Goal: Task Accomplishment & Management: Manage account settings

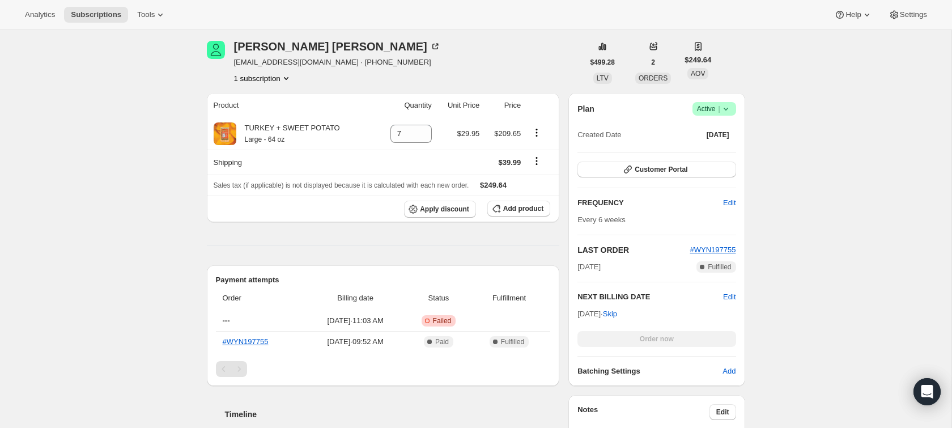
scroll to position [459, 0]
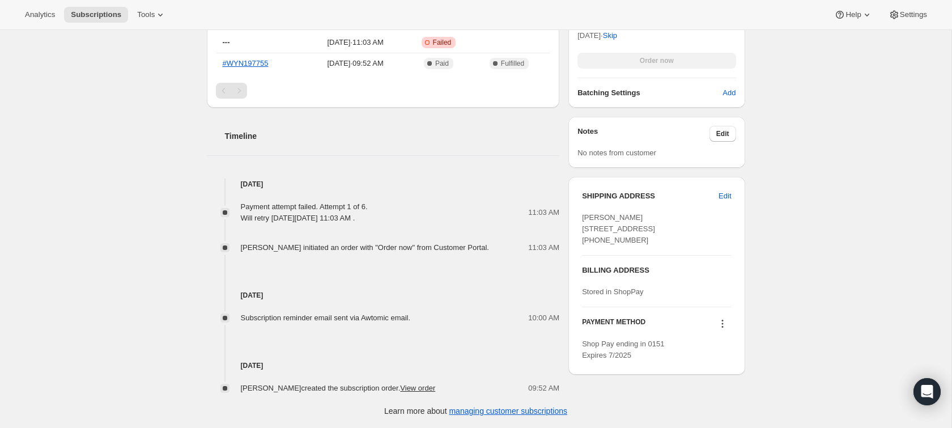
click at [722, 328] on icon at bounding box center [723, 327] width 2 height 2
click at [765, 301] on div "Subscription #19508756794. This page is ready Subscription #19508756794 Success…" at bounding box center [476, 4] width 952 height 847
click at [718, 329] on icon at bounding box center [722, 323] width 11 height 11
click at [807, 261] on div "Subscription #19508756794. This page is ready Subscription #19508756794 Success…" at bounding box center [476, 4] width 952 height 847
click at [722, 329] on icon at bounding box center [722, 323] width 11 height 11
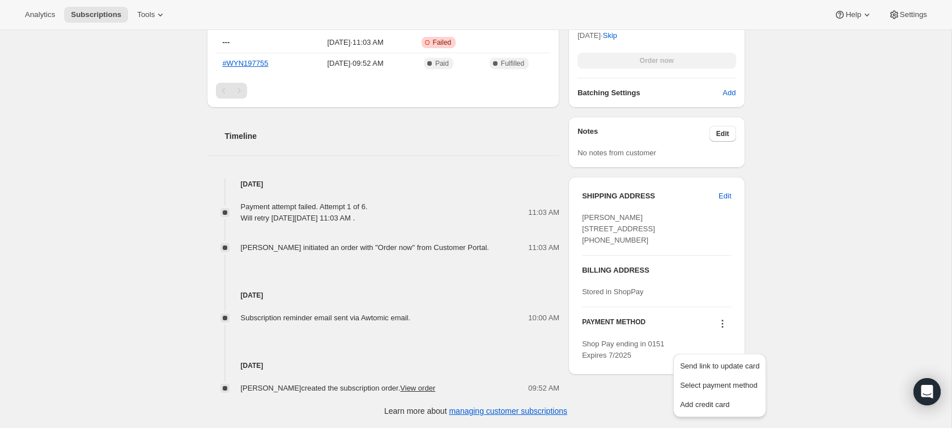
click at [780, 319] on div "Subscription #19508756794. This page is ready Subscription #19508756794 Success…" at bounding box center [476, 4] width 952 height 847
click at [719, 329] on icon at bounding box center [722, 323] width 11 height 11
click at [767, 301] on div "Subscription #19508756794. This page is ready Subscription #19508756794 Success…" at bounding box center [476, 4] width 952 height 847
click at [725, 342] on div "PAYMENT METHOD Shop Pay ending in 0151 Expires 7/2025" at bounding box center [656, 334] width 149 height 54
click at [723, 333] on div at bounding box center [723, 324] width 18 height 15
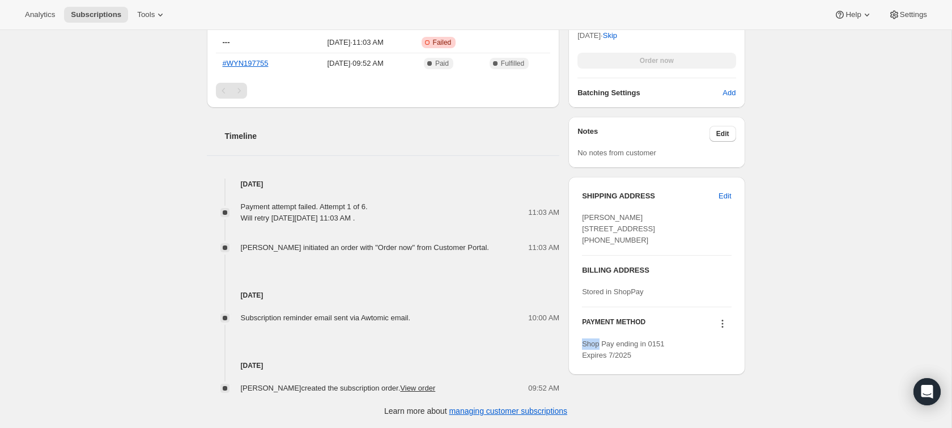
click at [723, 333] on div at bounding box center [723, 324] width 18 height 15
click at [723, 329] on icon at bounding box center [722, 323] width 11 height 11
click at [710, 362] on span "Send link to update card" at bounding box center [719, 366] width 79 height 9
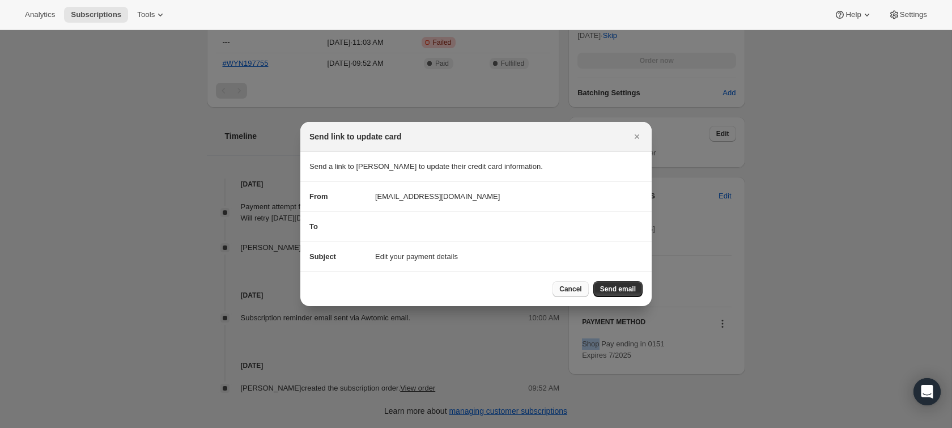
click at [558, 287] on button "Cancel" at bounding box center [571, 289] width 36 height 16
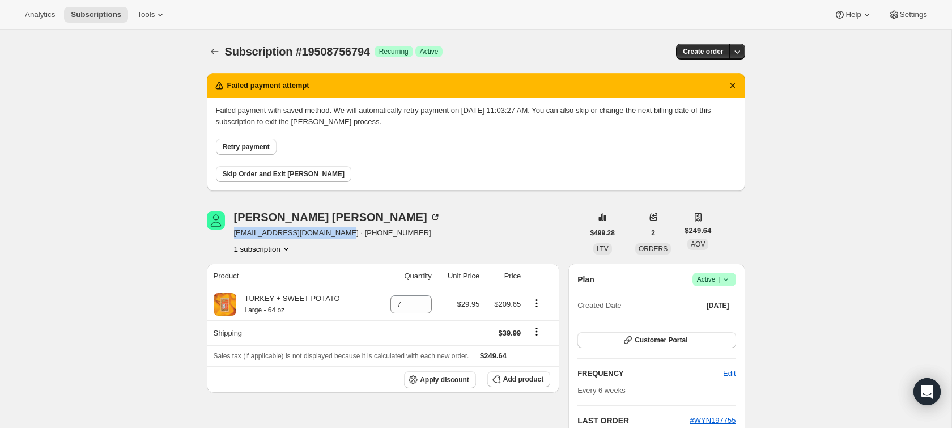
drag, startPoint x: 235, startPoint y: 232, endPoint x: 333, endPoint y: 236, distance: 98.2
click at [333, 236] on span "[EMAIL_ADDRESS][DOMAIN_NAME] · [PHONE_NUMBER]" at bounding box center [337, 232] width 207 height 11
copy span "gailcollins1951@hotmail.com"
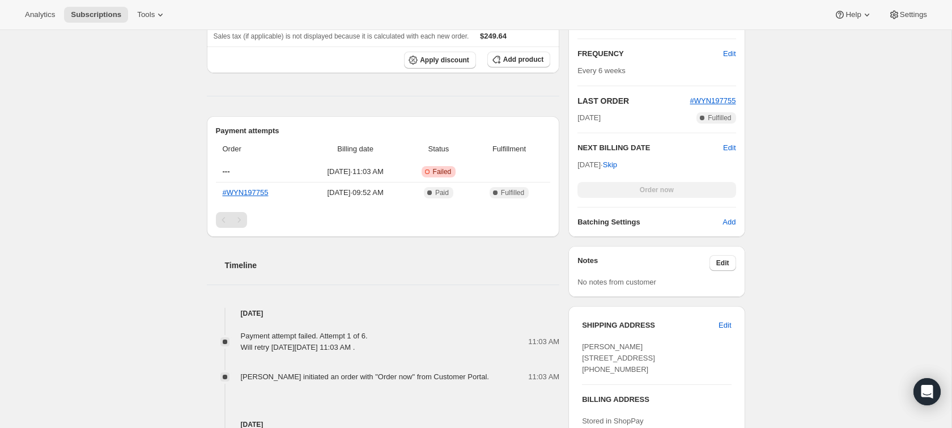
click at [138, 225] on div "Subscription #19508756794. This page is ready Subscription #19508756794 Success…" at bounding box center [476, 133] width 952 height 847
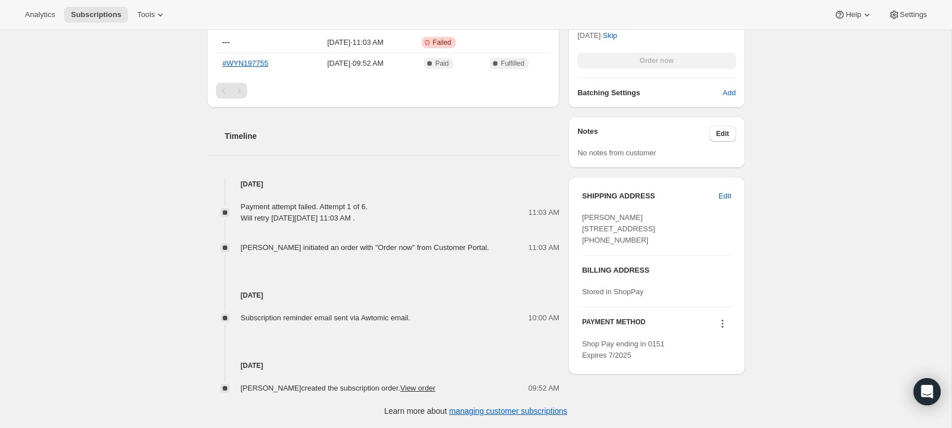
scroll to position [459, 0]
click at [328, 205] on div "Payment attempt failed. Attempt 1 of 6. Will retry on Thursday, August 21, 2025…" at bounding box center [304, 212] width 127 height 23
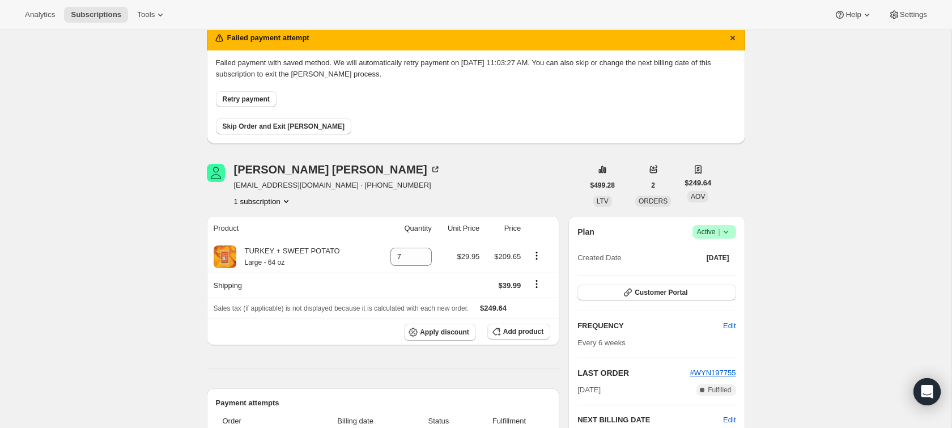
scroll to position [41, 0]
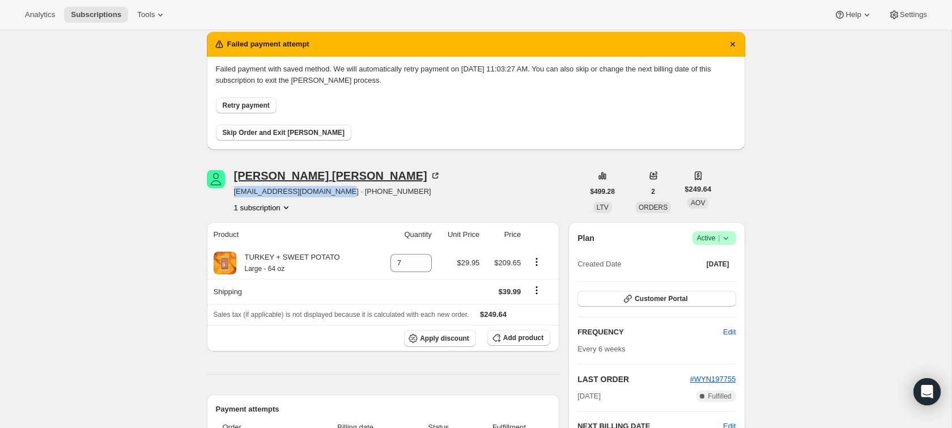
drag, startPoint x: 333, startPoint y: 193, endPoint x: 234, endPoint y: 177, distance: 99.9
click at [233, 188] on div "Gail Collins gailcollins1951@hotmail.com · +15098606721 1 subscription" at bounding box center [395, 191] width 377 height 43
copy span "gailcollins1951@hotmail.com"
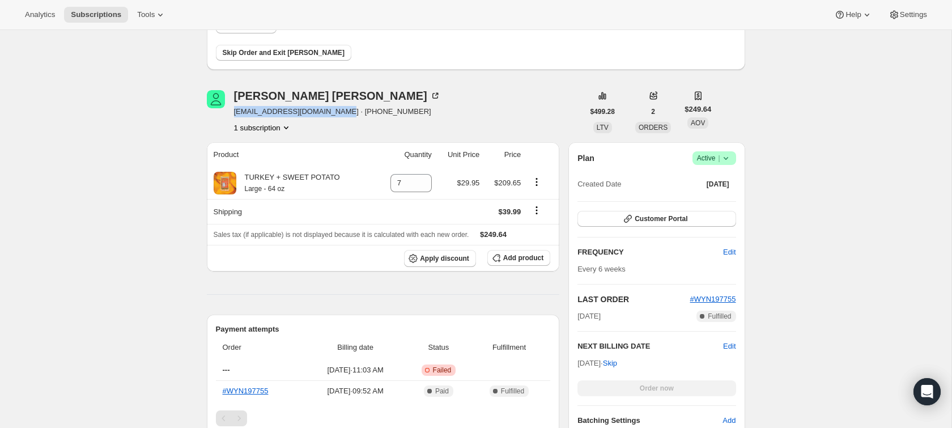
scroll to position [459, 0]
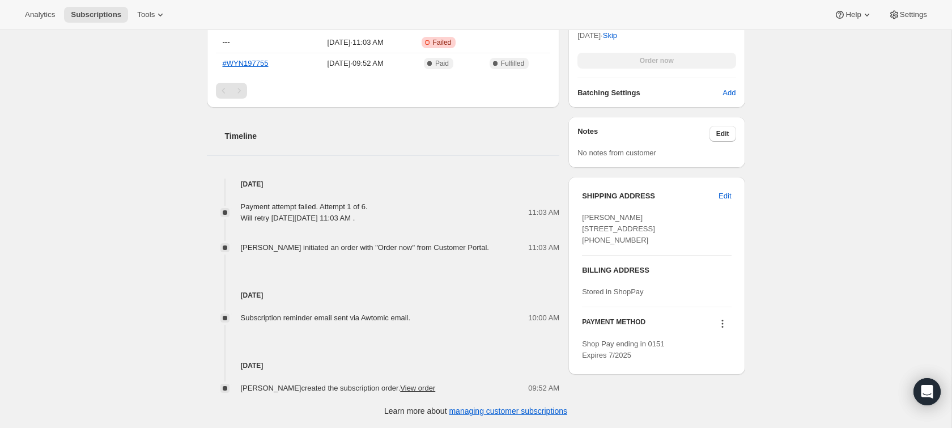
click at [726, 329] on icon at bounding box center [722, 323] width 11 height 11
click at [720, 329] on icon at bounding box center [722, 323] width 11 height 11
click at [725, 329] on icon at bounding box center [722, 323] width 11 height 11
click at [716, 362] on span "Send link to update card" at bounding box center [719, 366] width 79 height 9
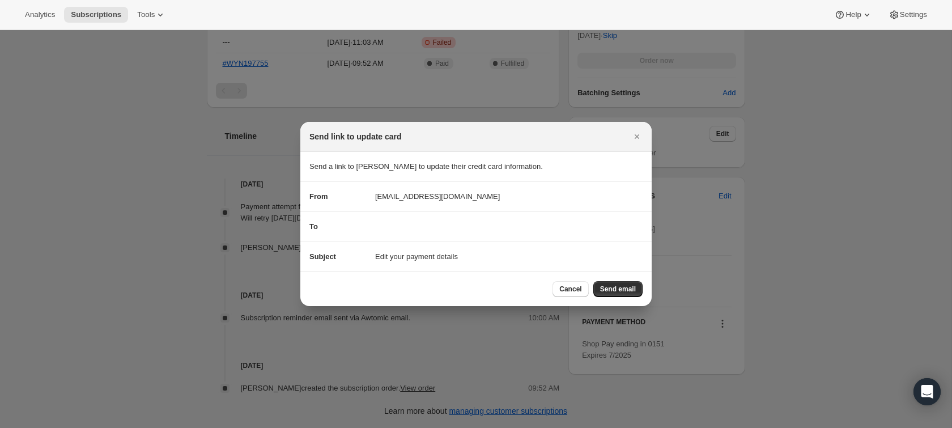
click at [416, 236] on section "To" at bounding box center [476, 226] width 352 height 29
click at [401, 227] on div "To" at bounding box center [476, 226] width 333 height 11
click at [376, 231] on div "To" at bounding box center [476, 226] width 333 height 11
click at [365, 218] on section "To" at bounding box center [476, 226] width 352 height 29
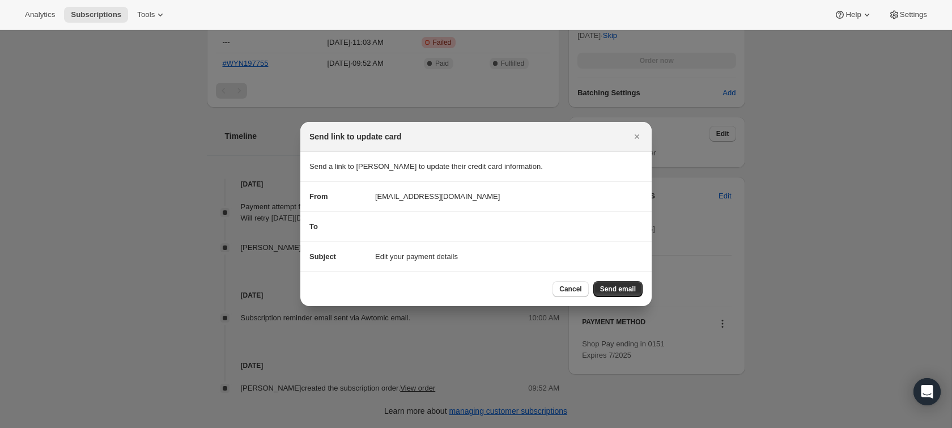
click at [319, 227] on div "To" at bounding box center [338, 226] width 57 height 11
click at [560, 288] on span "Cancel" at bounding box center [571, 289] width 22 height 9
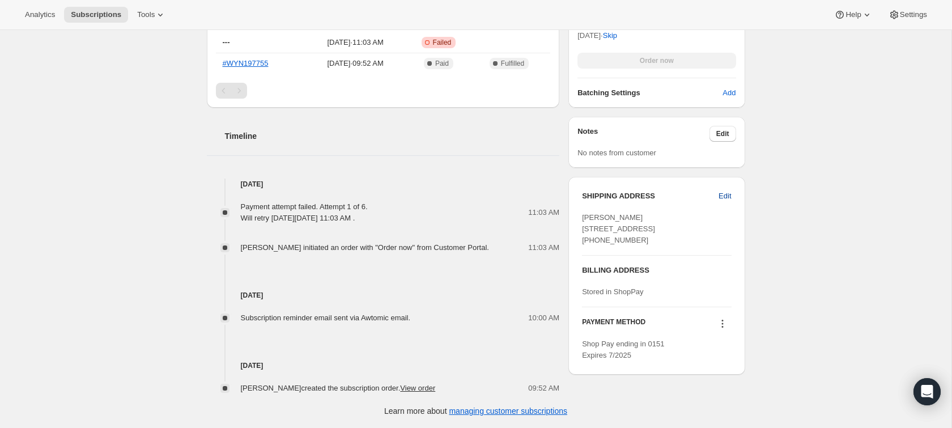
click at [724, 190] on span "Edit" at bounding box center [725, 195] width 12 height 11
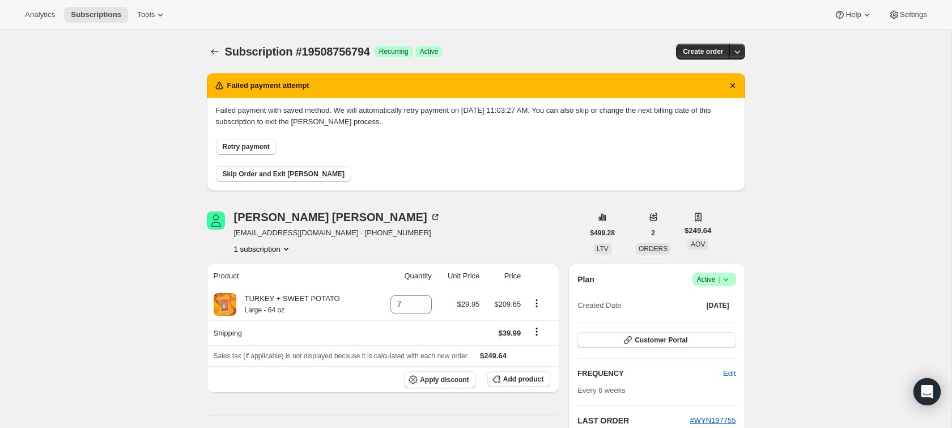
select select "WA"
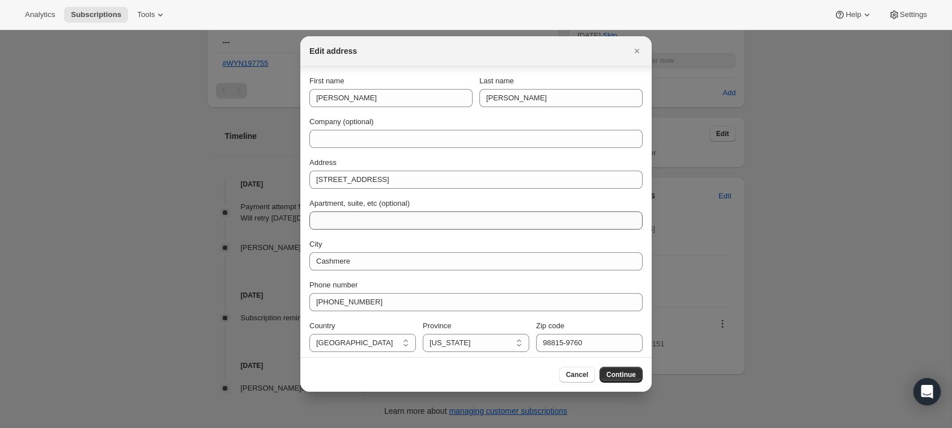
scroll to position [3, 0]
click at [573, 378] on span "Cancel" at bounding box center [577, 374] width 22 height 9
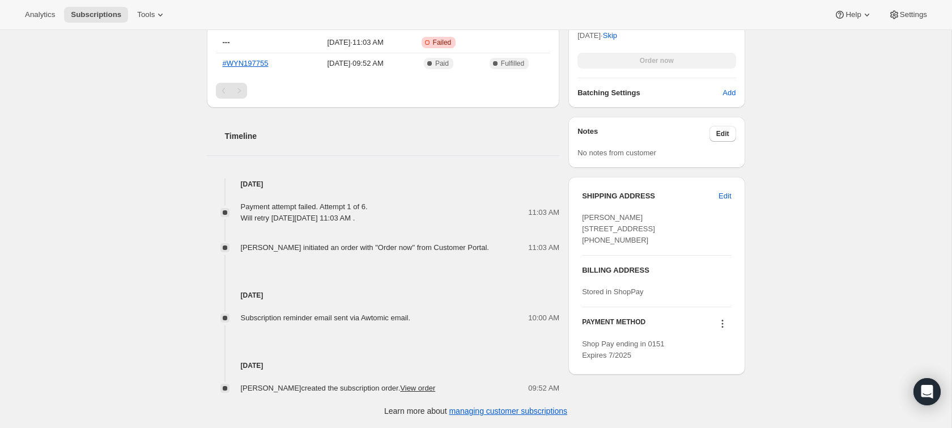
scroll to position [459, 0]
click at [720, 329] on icon at bounding box center [722, 323] width 11 height 11
click at [711, 362] on span "Send link to update card" at bounding box center [719, 366] width 79 height 9
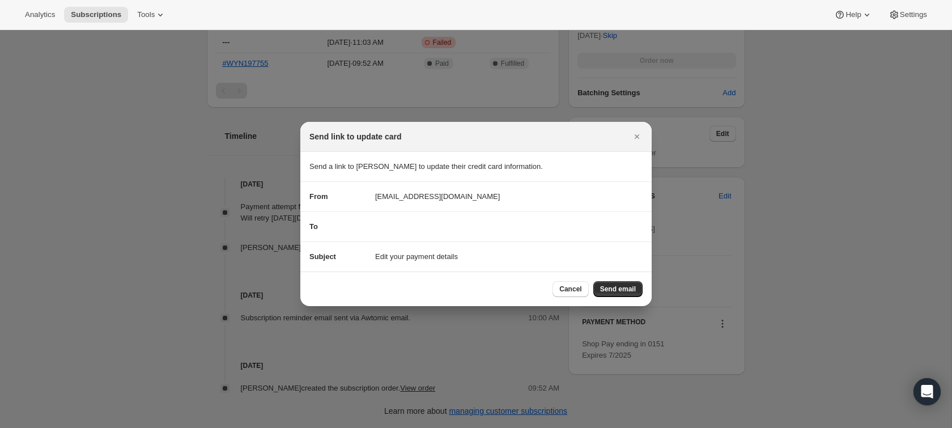
click at [380, 231] on div "To" at bounding box center [476, 226] width 333 height 11
click at [616, 294] on button "Send email" at bounding box center [618, 289] width 49 height 16
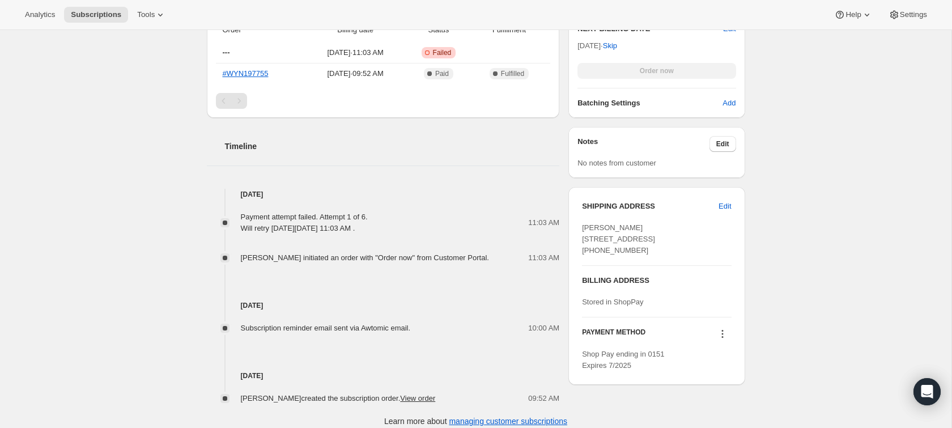
scroll to position [511, 0]
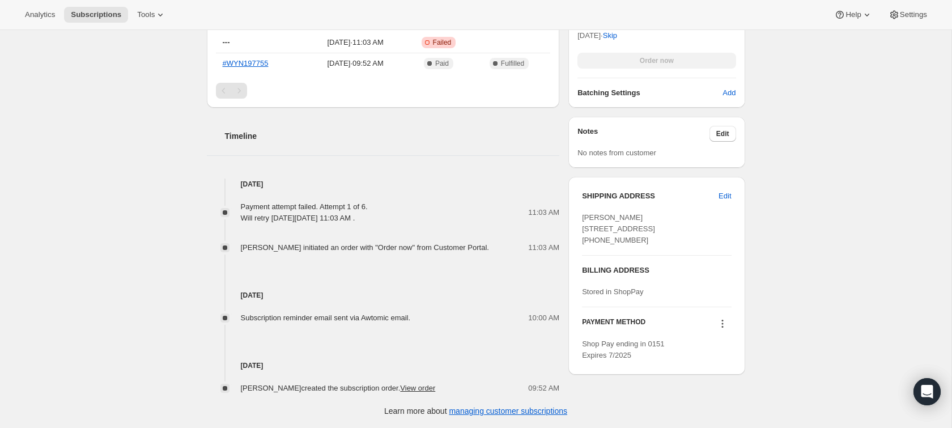
click at [721, 329] on icon at bounding box center [722, 323] width 11 height 11
click at [718, 362] on span "Send link to update card" at bounding box center [719, 366] width 79 height 9
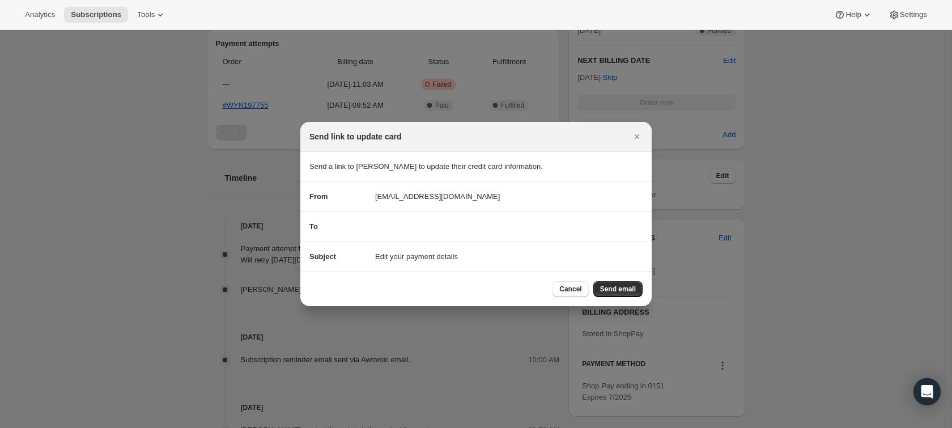
scroll to position [0, 0]
click at [407, 229] on div "To" at bounding box center [476, 226] width 333 height 11
click at [565, 288] on span "Cancel" at bounding box center [571, 289] width 22 height 9
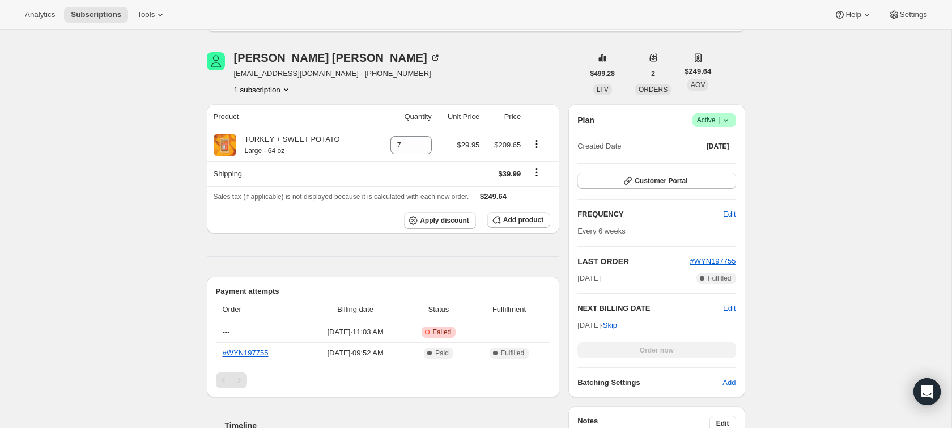
scroll to position [217, 0]
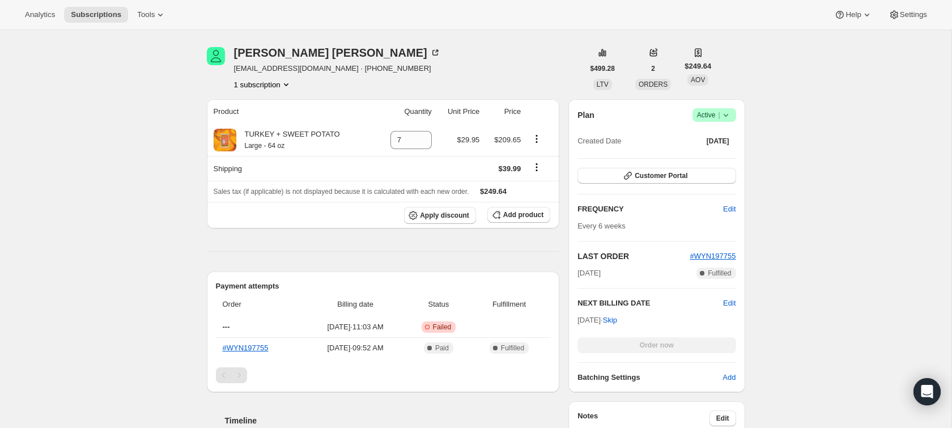
click at [305, 46] on div "Gail Collins gailcollins1951@hotmail.com · +15098606721 1 subscription $499.28 …" at bounding box center [472, 354] width 548 height 650
click at [430, 47] on icon at bounding box center [435, 52] width 11 height 11
click at [155, 122] on div "Subscription #19508756794. This page is ready Subscription #19508756794 Success…" at bounding box center [476, 262] width 952 height 899
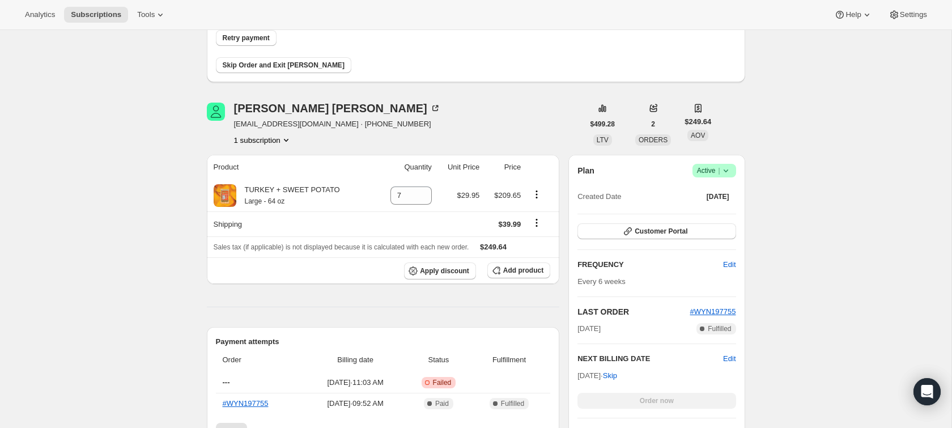
scroll to position [0, 0]
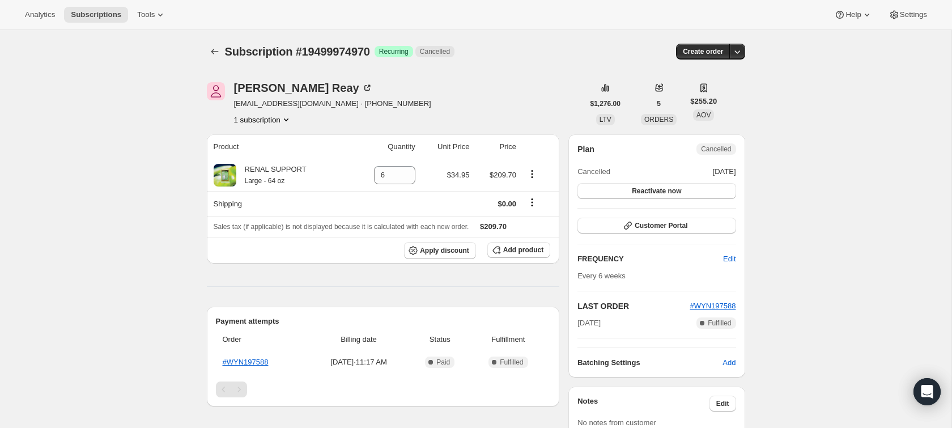
click at [254, 117] on button "1 subscription" at bounding box center [263, 119] width 58 height 11
click at [285, 117] on icon "Product actions" at bounding box center [286, 119] width 11 height 11
click at [136, 109] on div "Subscription #19499974970. This page is ready Subscription #19499974970 Success…" at bounding box center [476, 359] width 952 height 658
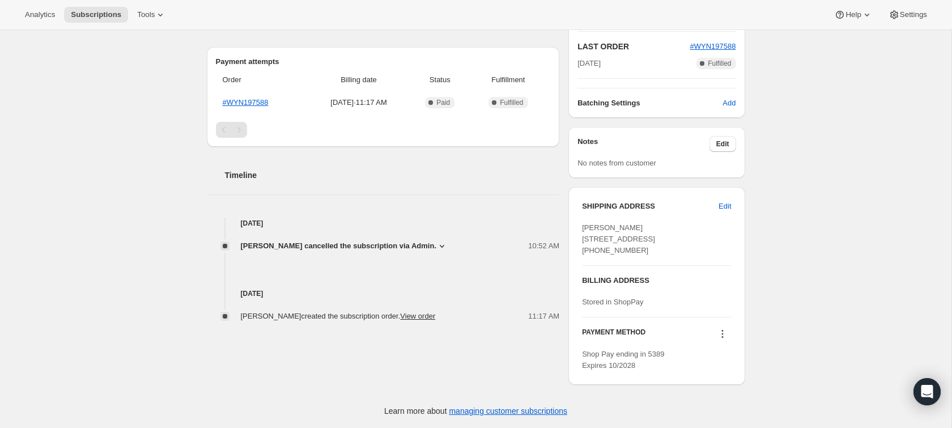
scroll to position [292, 0]
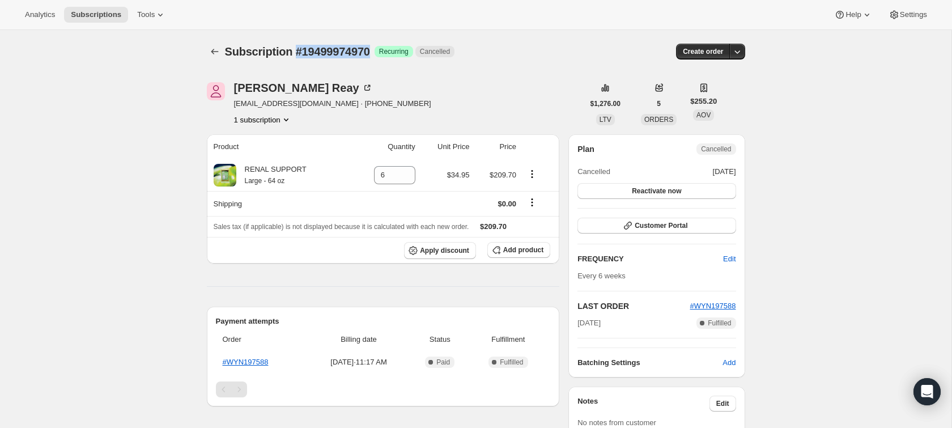
drag, startPoint x: 297, startPoint y: 50, endPoint x: 380, endPoint y: 46, distance: 83.4
click at [379, 52] on div "Subscription #19499974970 Success Recurring Cancelled" at bounding box center [392, 52] width 334 height 16
copy span "#19499974970"
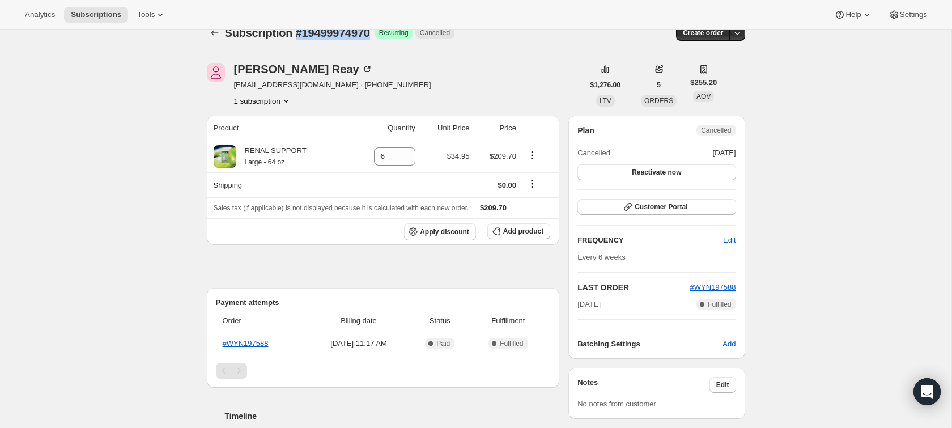
scroll to position [22, 0]
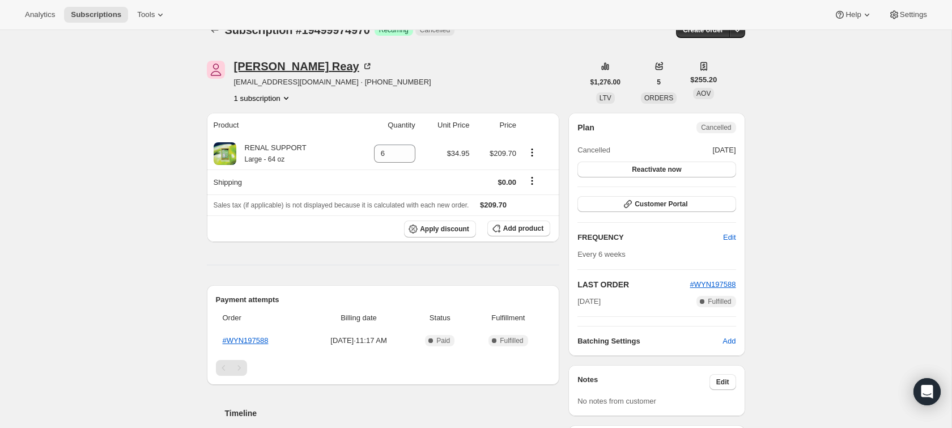
click at [362, 69] on icon at bounding box center [367, 66] width 11 height 11
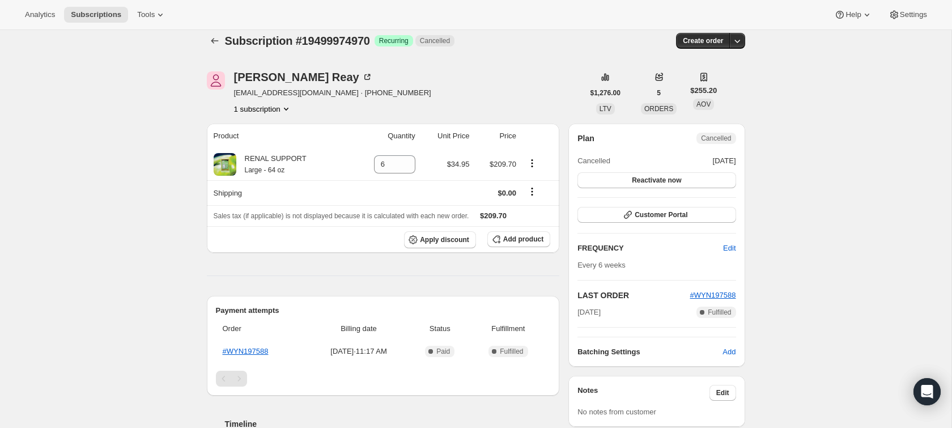
scroll to position [6, 0]
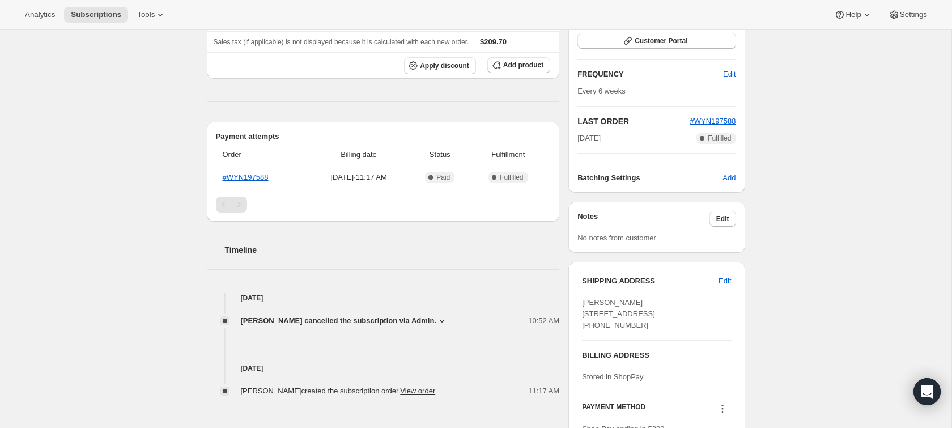
scroll to position [189, 0]
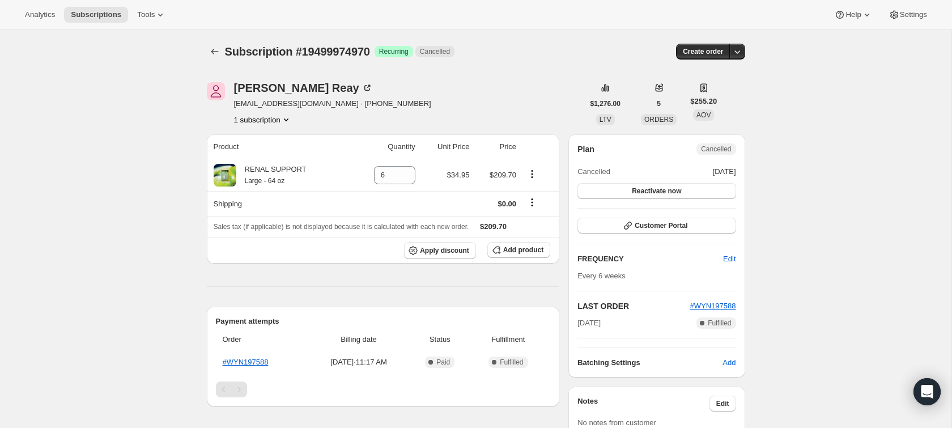
click at [263, 119] on button "1 subscription" at bounding box center [263, 119] width 58 height 11
click at [442, 100] on div "[PERSON_NAME] [EMAIL_ADDRESS][DOMAIN_NAME] · [PHONE_NUMBER] 1 subscription" at bounding box center [395, 103] width 377 height 43
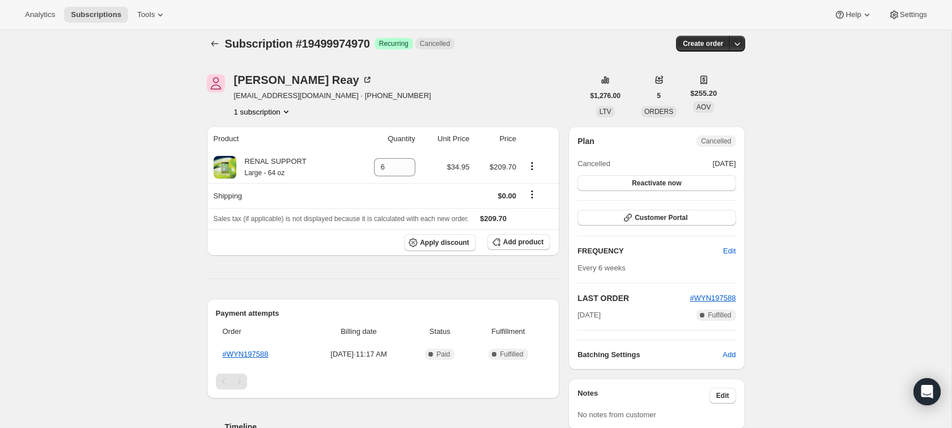
scroll to position [2, 0]
